Goal: Navigation & Orientation: Find specific page/section

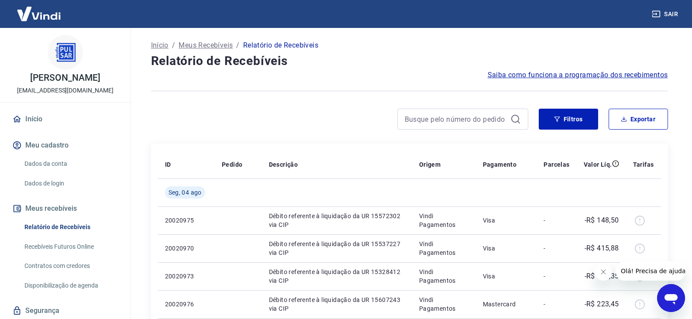
click at [28, 108] on div "CLEVERSON DE OLIVEIRA [EMAIL_ADDRESS][DOMAIN_NAME] Início Meu cadastro Dados da…" at bounding box center [65, 187] width 131 height 319
click at [34, 118] on link "Início" at bounding box center [65, 119] width 110 height 19
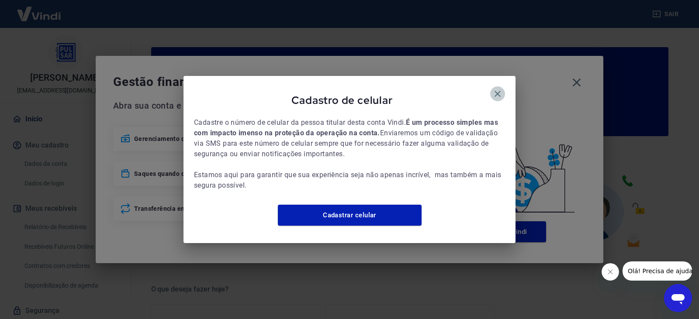
click at [503, 86] on button "button" at bounding box center [497, 93] width 15 height 15
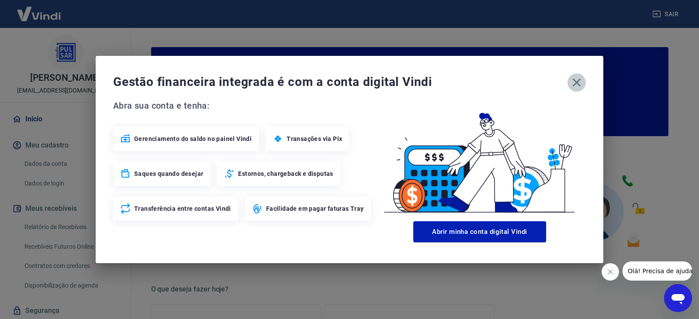
click at [580, 83] on icon "button" at bounding box center [576, 83] width 14 height 14
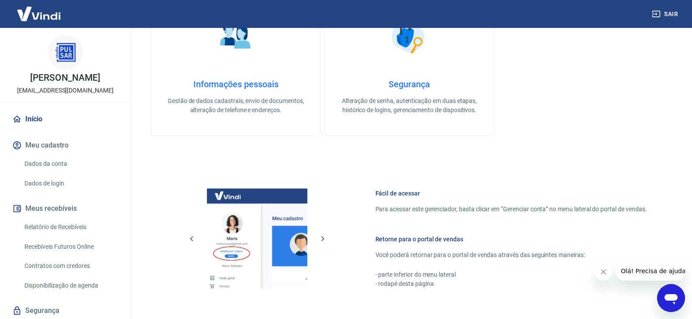
scroll to position [452, 0]
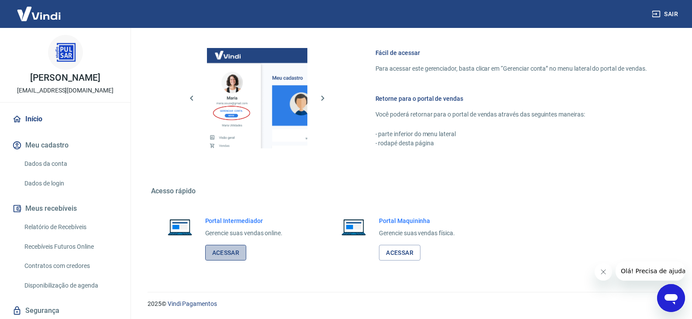
click at [231, 251] on link "Acessar" at bounding box center [225, 253] width 41 height 16
